Goal: Information Seeking & Learning: Learn about a topic

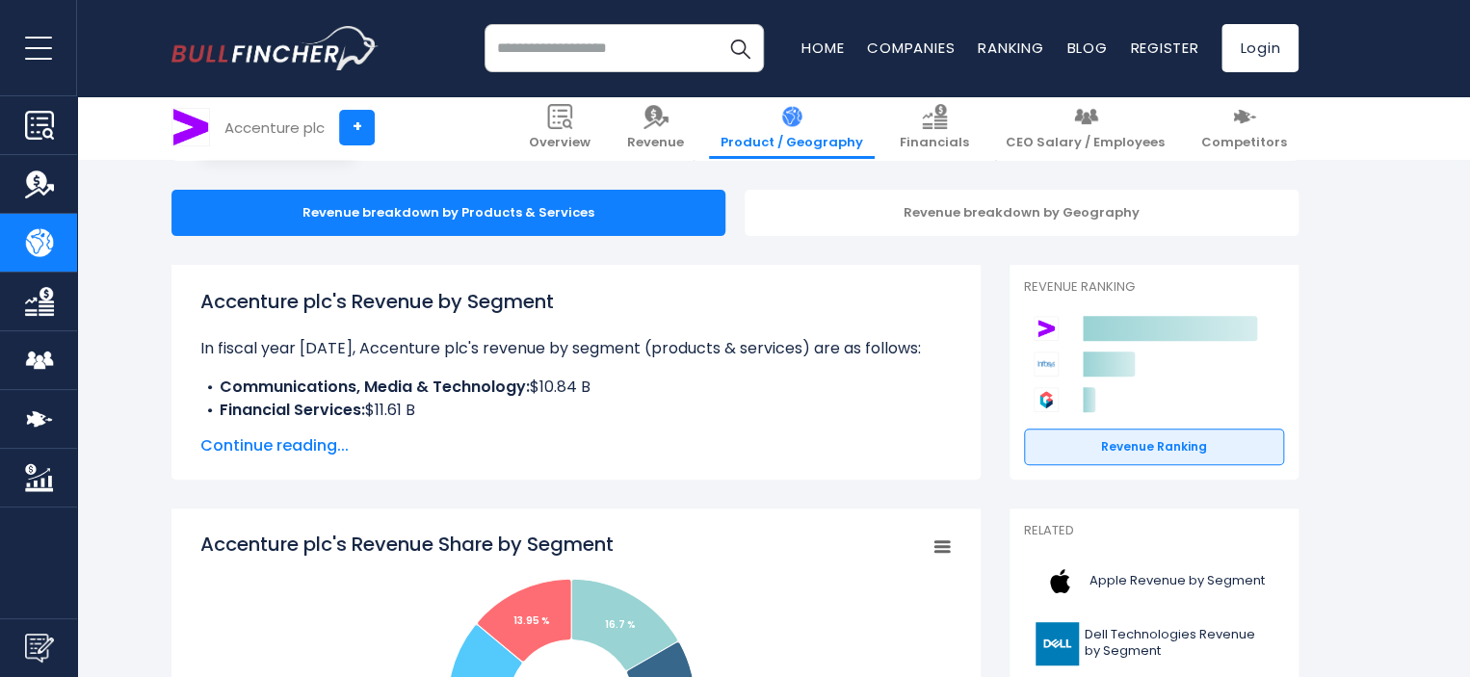
click at [351, 355] on p "In fiscal year [DATE], Accenture plc's revenue by segment (products & services)…" at bounding box center [575, 348] width 751 height 23
click at [539, 354] on p "In fiscal year [DATE], Accenture plc's revenue by segment (products & services)…" at bounding box center [575, 348] width 751 height 23
click at [605, 343] on p "In fiscal year [DATE], Accenture plc's revenue by segment (products & services)…" at bounding box center [575, 348] width 751 height 23
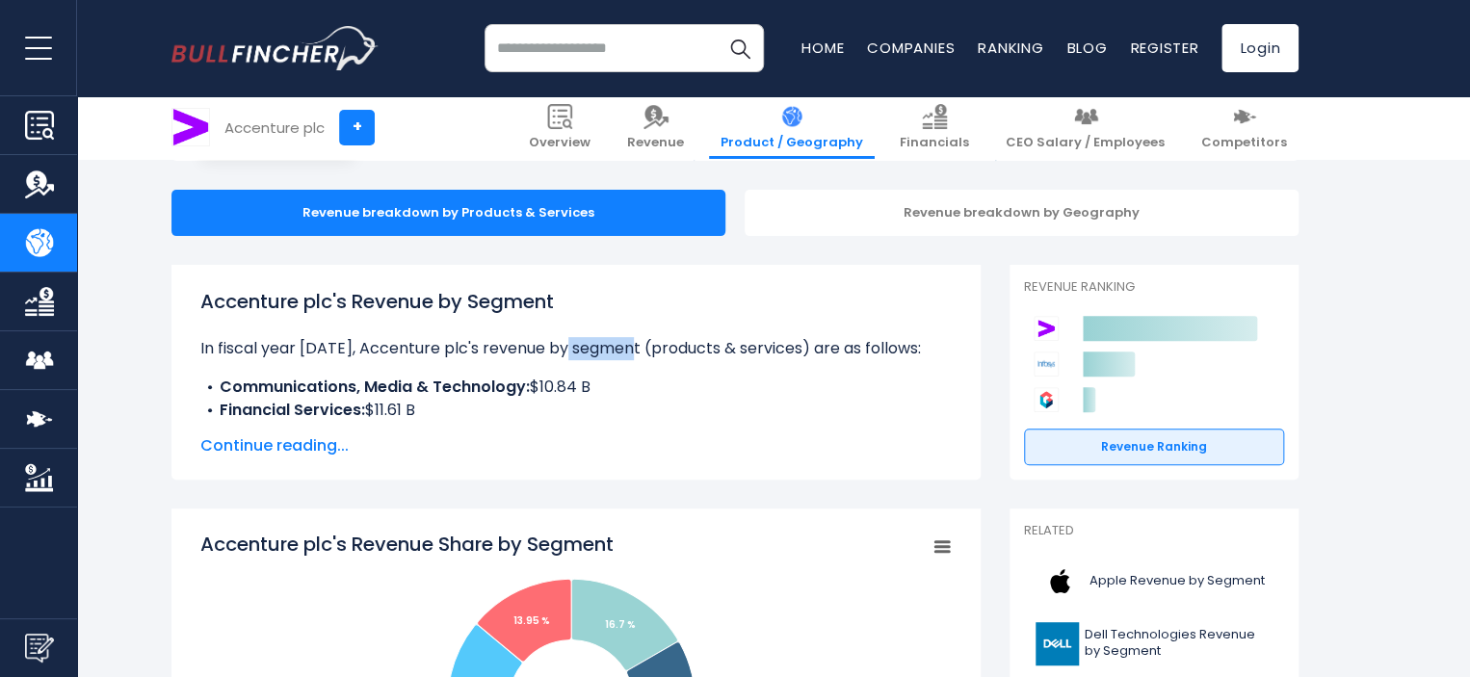
click at [605, 343] on p "In fiscal year [DATE], Accenture plc's revenue by segment (products & services)…" at bounding box center [575, 348] width 751 height 23
click at [674, 346] on p "In fiscal year [DATE], Accenture plc's revenue by segment (products & services)…" at bounding box center [575, 348] width 751 height 23
click at [347, 381] on b "Communications, Media & Technology:" at bounding box center [375, 387] width 310 height 22
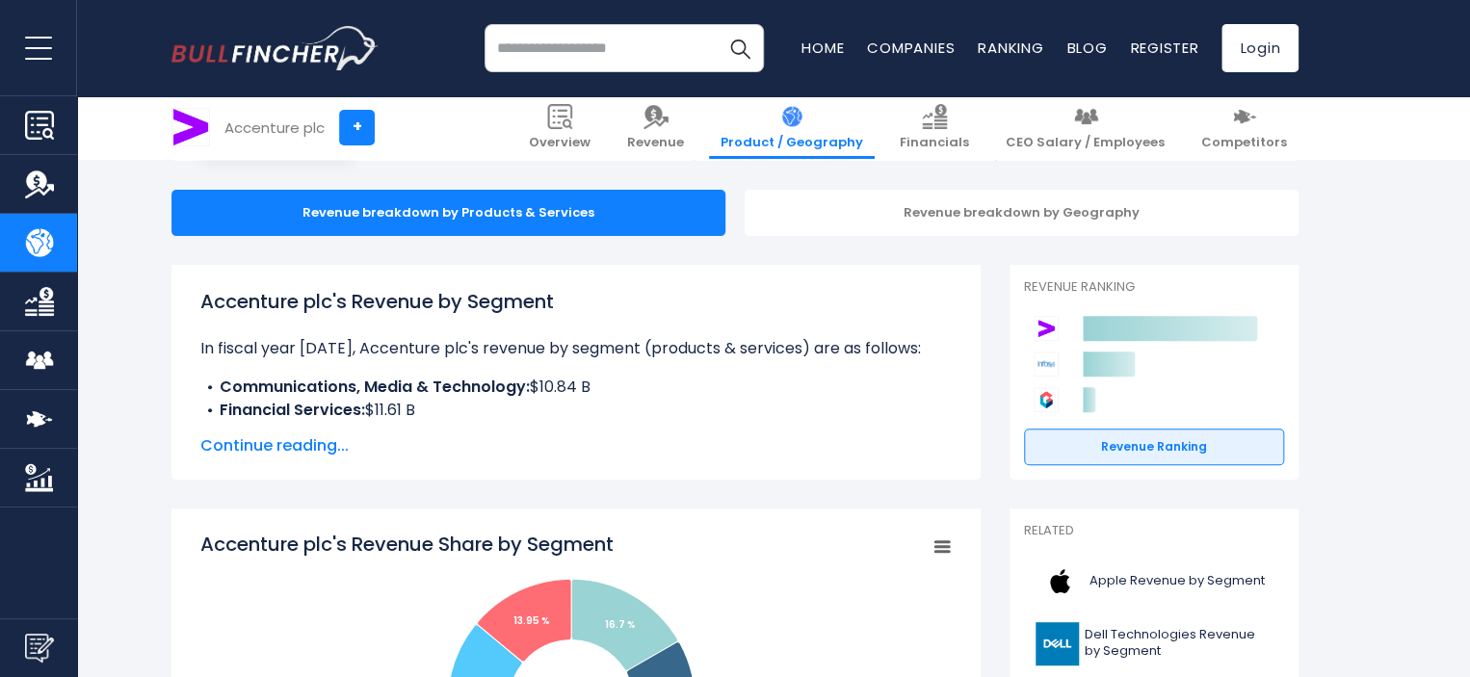
click at [315, 443] on span "Continue reading..." at bounding box center [575, 445] width 751 height 23
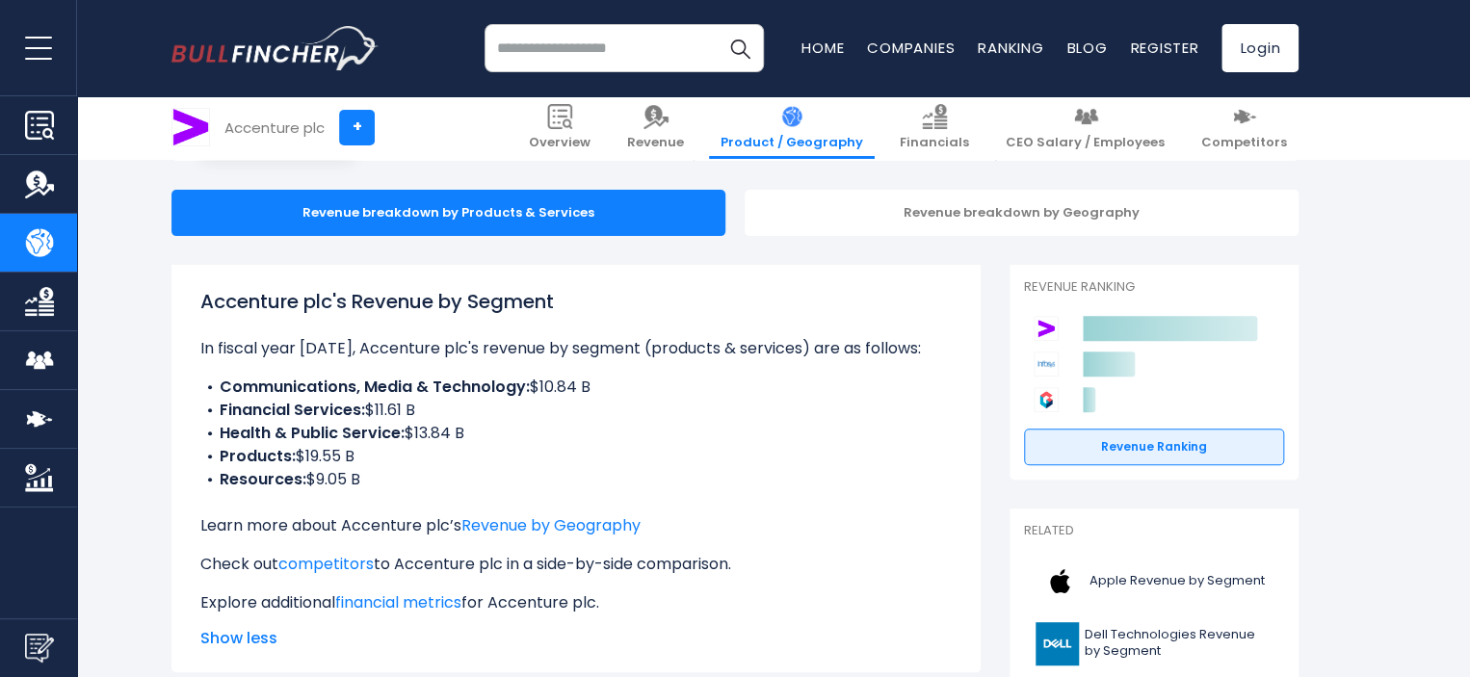
click at [329, 433] on b "Health & Public Service:" at bounding box center [312, 433] width 185 height 22
click at [321, 392] on b "Communications, Media & Technology:" at bounding box center [375, 387] width 310 height 22
click at [440, 384] on b "Communications, Media & Technology:" at bounding box center [375, 387] width 310 height 22
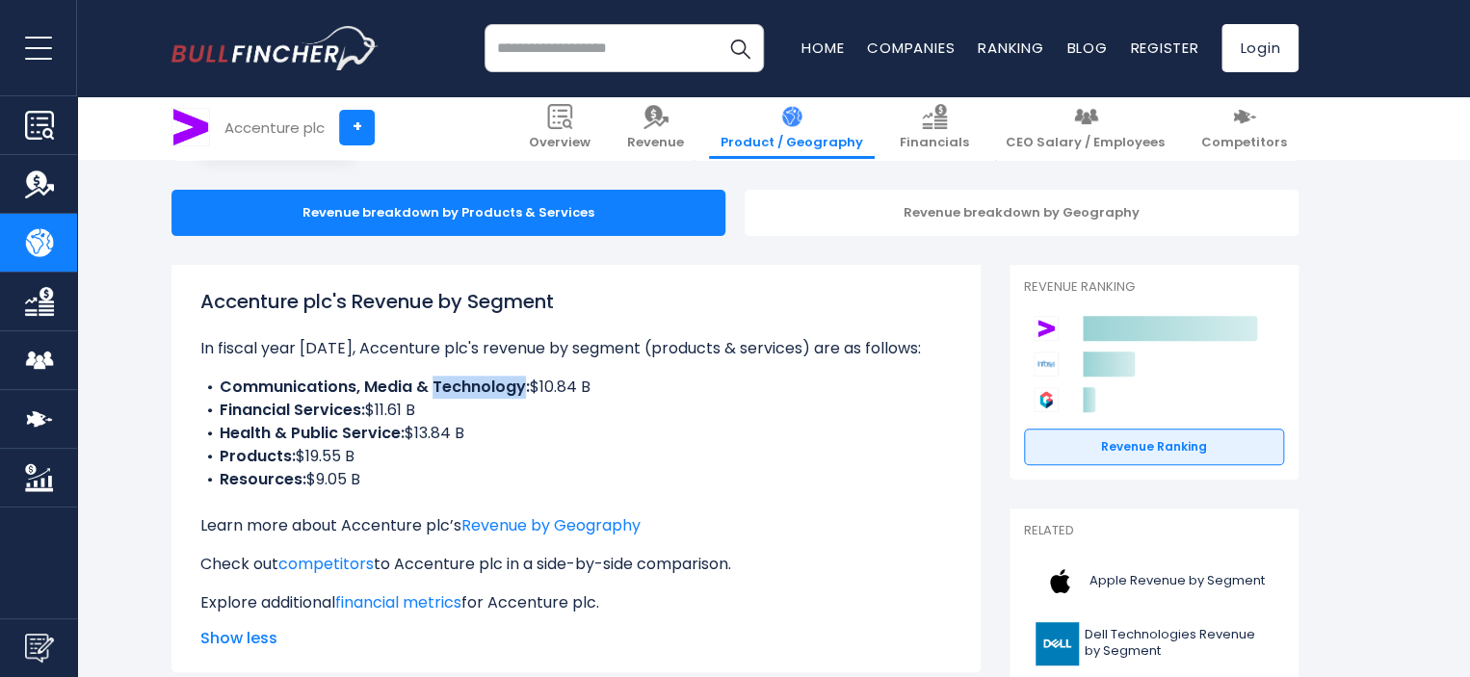
click at [440, 384] on b "Communications, Media & Technology:" at bounding box center [375, 387] width 310 height 22
click at [328, 408] on b "Financial Services:" at bounding box center [292, 410] width 145 height 22
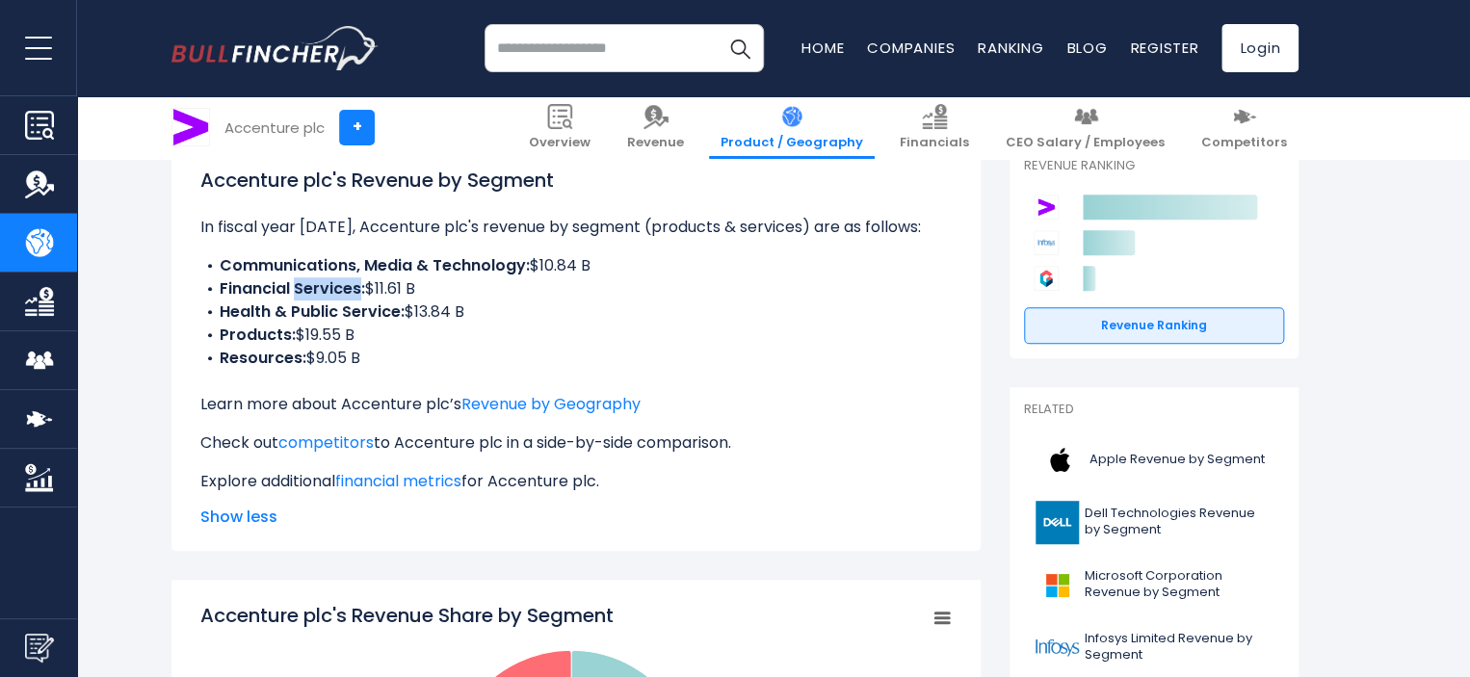
scroll to position [285, 0]
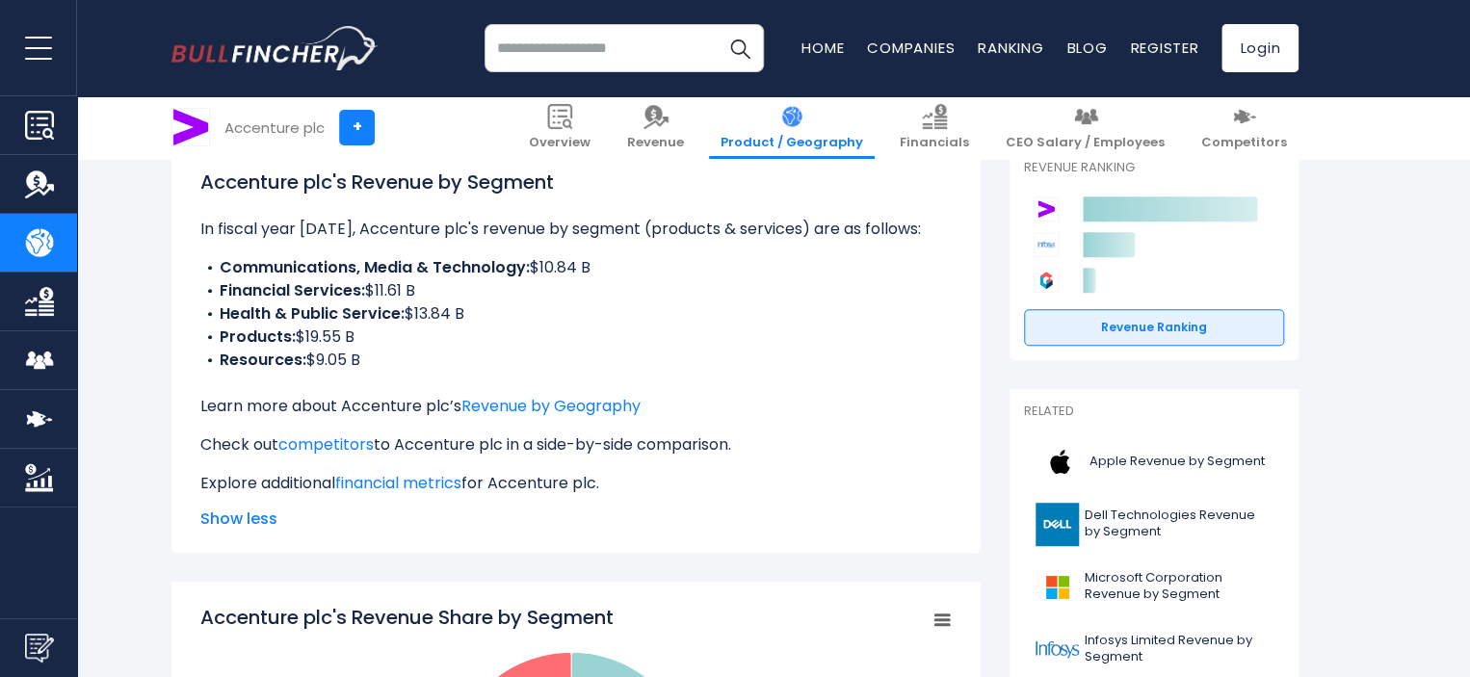
click at [299, 340] on li "Products: $19.55 B" at bounding box center [575, 337] width 751 height 23
click at [319, 340] on li "Products: $19.55 B" at bounding box center [575, 337] width 751 height 23
click at [320, 351] on li "Resources: $9.05 B" at bounding box center [575, 360] width 751 height 23
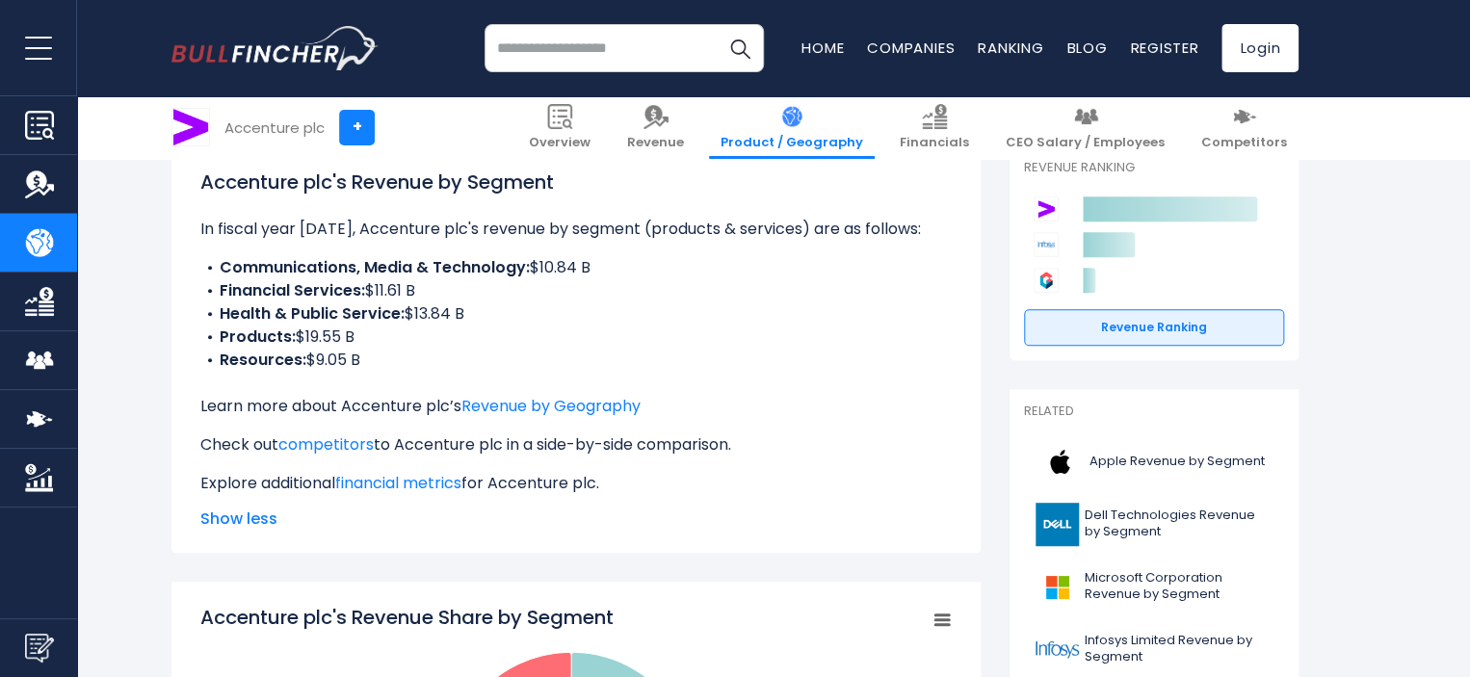
click at [320, 351] on li "Resources: $9.05 B" at bounding box center [575, 360] width 751 height 23
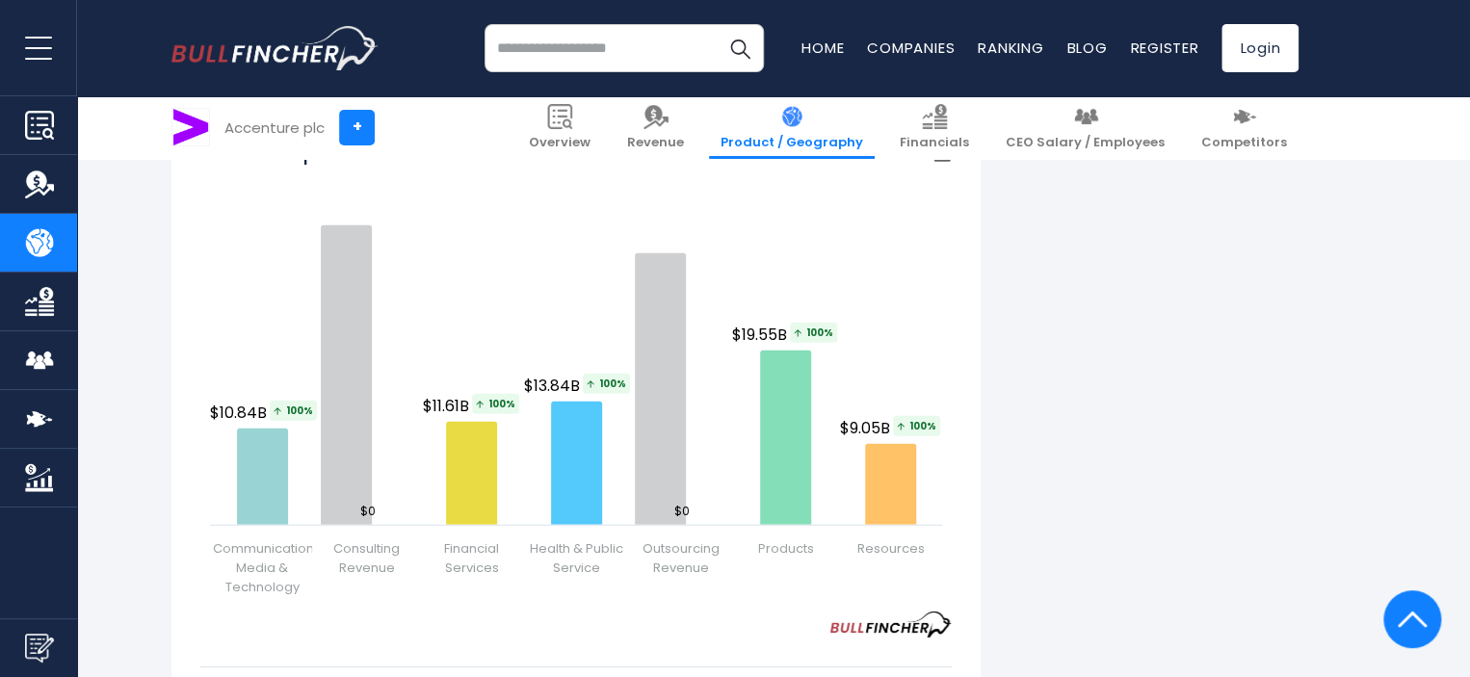
scroll to position [2647, 0]
